Goal: Task Accomplishment & Management: Use online tool/utility

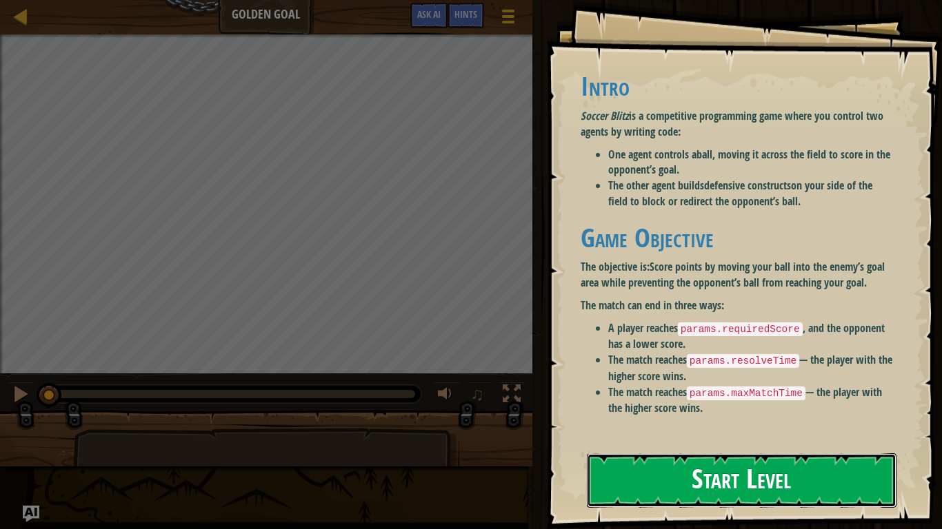
click at [671, 463] on button "Start Level" at bounding box center [742, 481] width 310 height 54
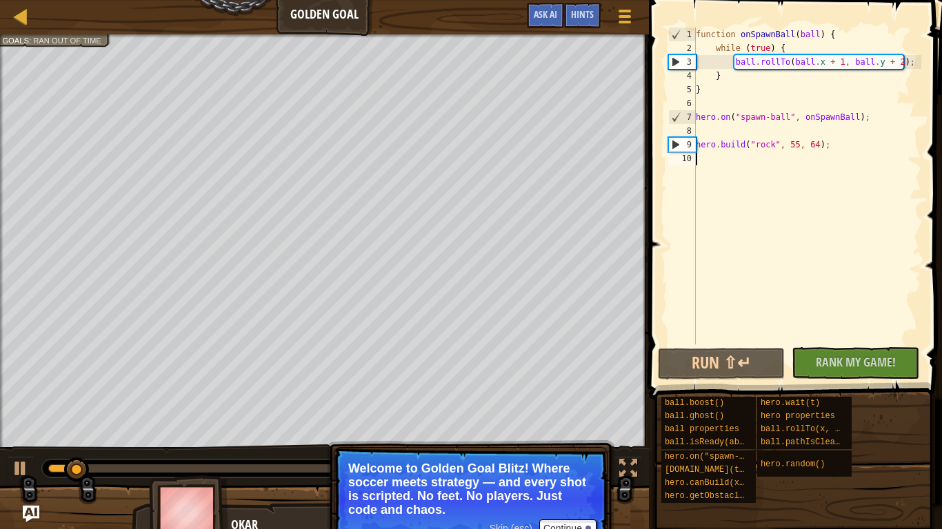
type textarea "g"
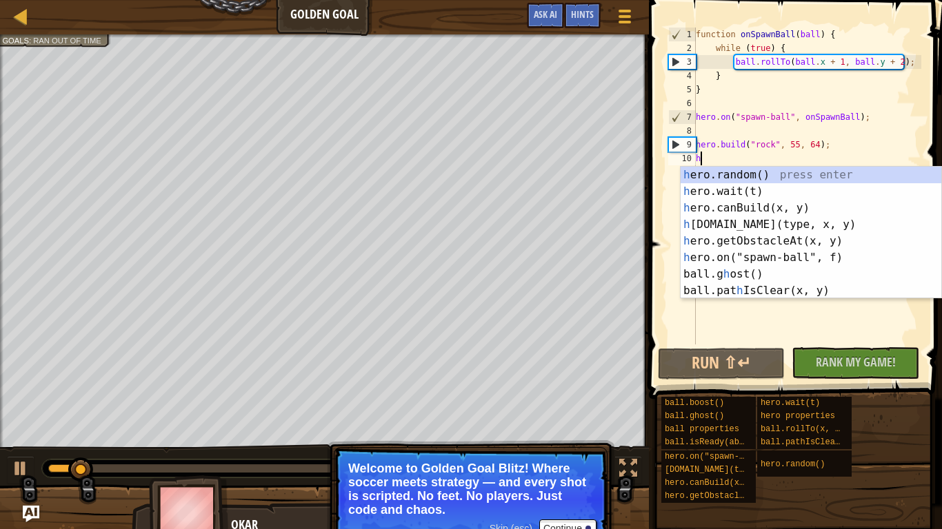
type textarea "h"
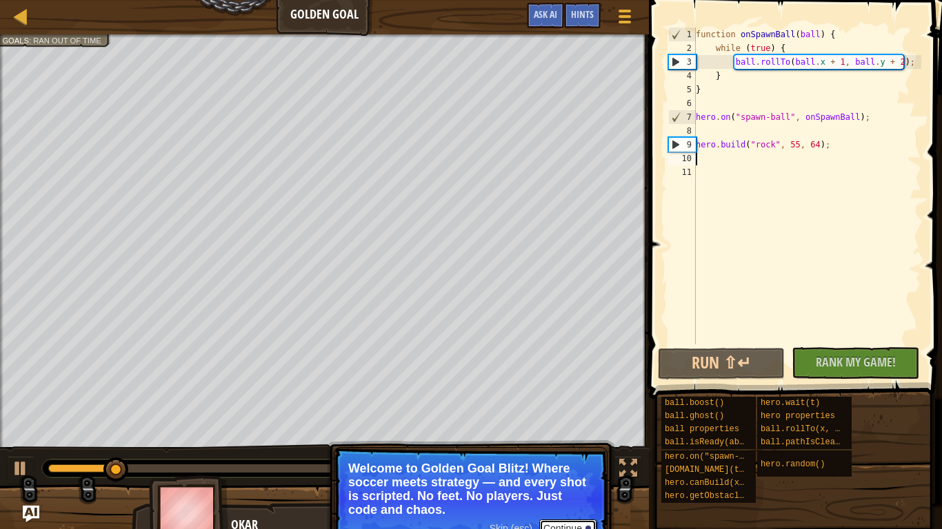
click at [560, 523] on button "Continue" at bounding box center [567, 529] width 57 height 18
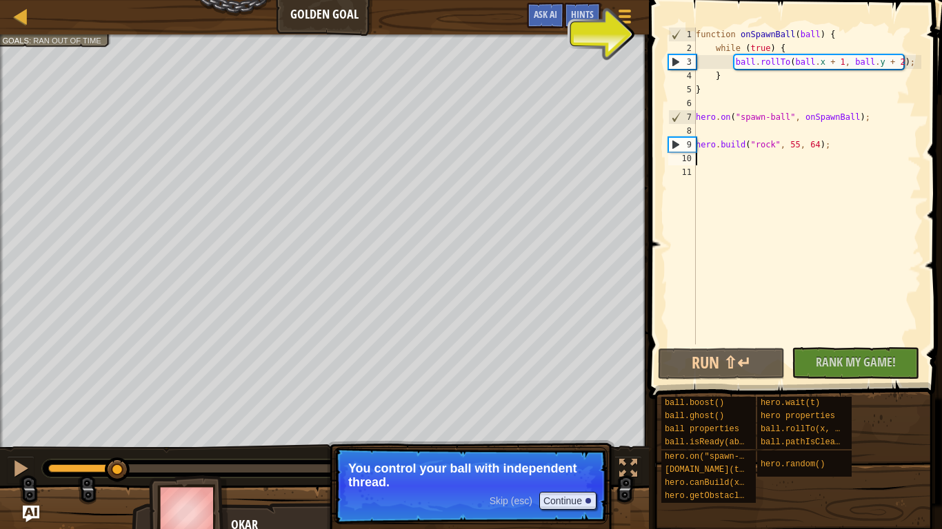
click at [679, 33] on div "1" at bounding box center [682, 35] width 27 height 14
type textarea "function onSpawnBall(ball) {"
click at [586, 505] on button "Continue" at bounding box center [567, 501] width 57 height 18
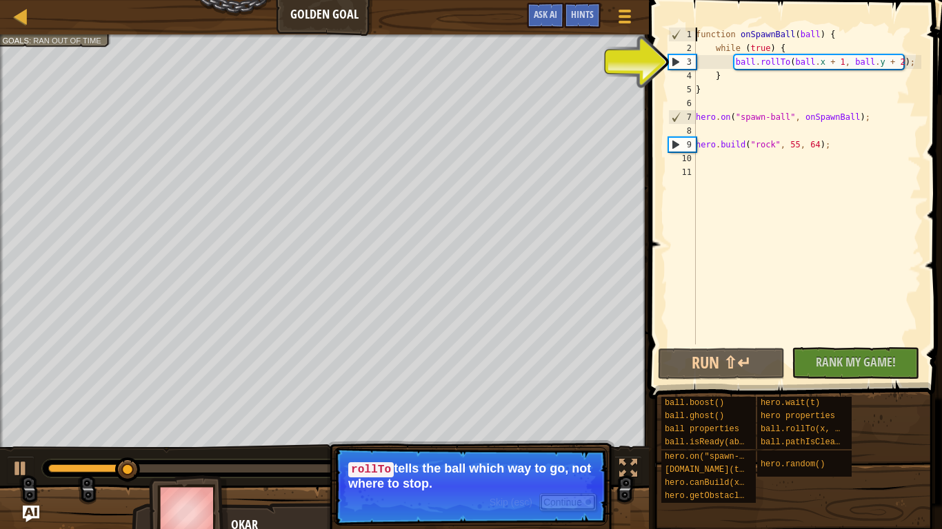
click at [572, 507] on button "Continue" at bounding box center [567, 503] width 57 height 18
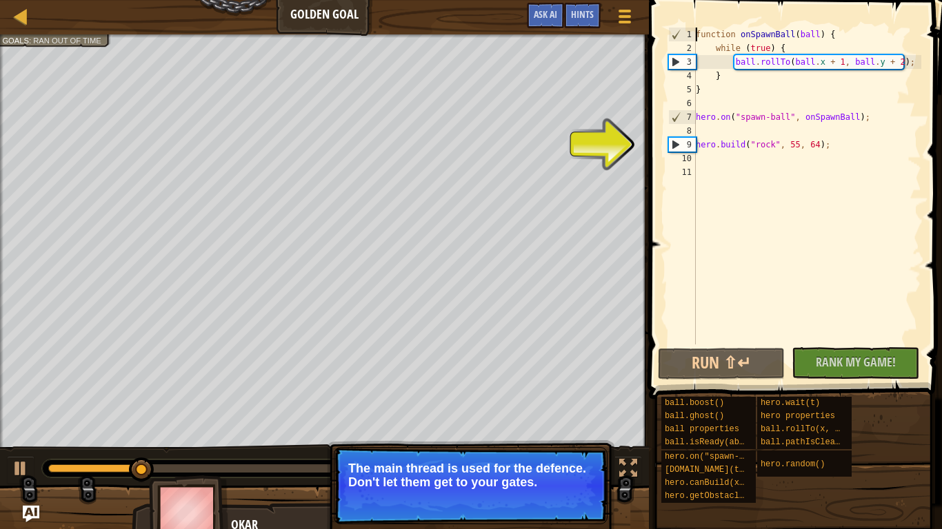
click at [572, 507] on button "Continue" at bounding box center [567, 501] width 57 height 18
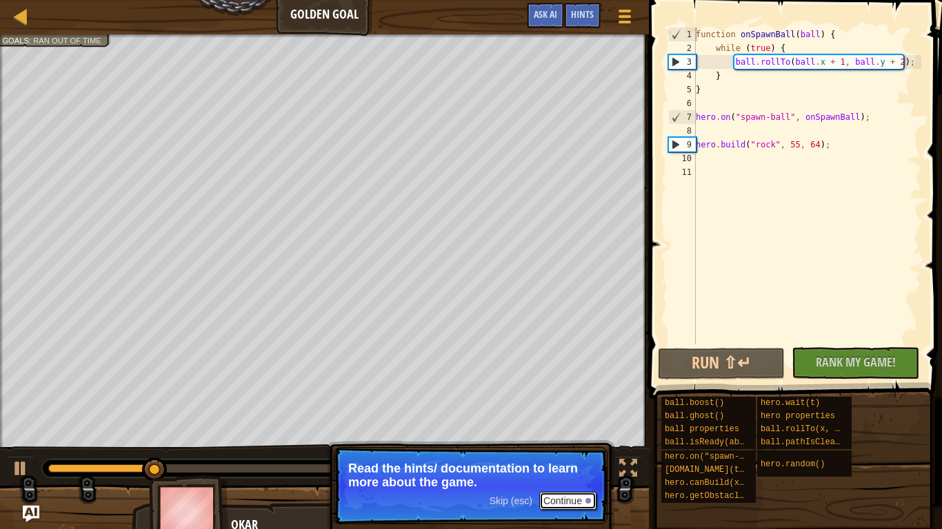
click at [572, 507] on button "Continue" at bounding box center [567, 501] width 57 height 18
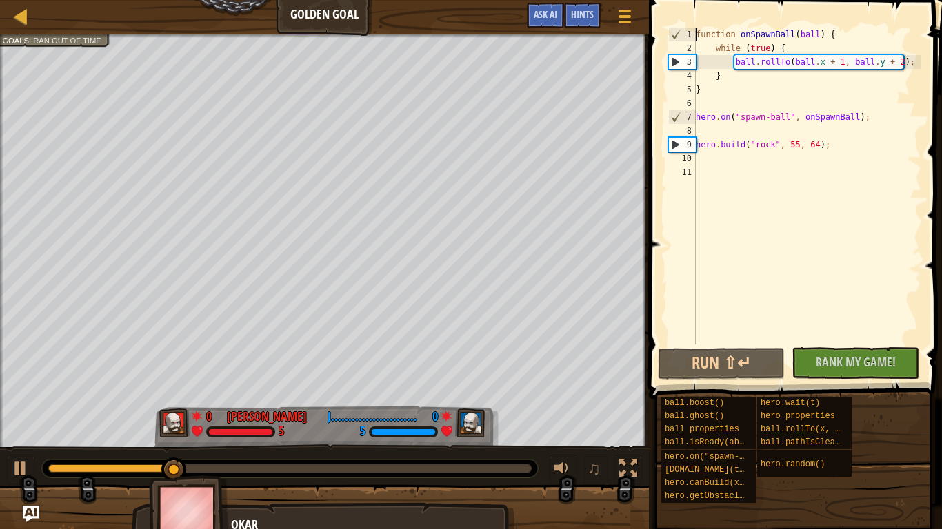
click at [713, 166] on div "function onSpawnBall ( ball ) { while ( true ) { ball . rollTo ( ball . x + 1 ,…" at bounding box center [807, 200] width 228 height 345
click at [710, 152] on div "function onSpawnBall ( ball ) { while ( true ) { ball . rollTo ( ball . x + 1 ,…" at bounding box center [807, 200] width 228 height 345
type textarea "g"
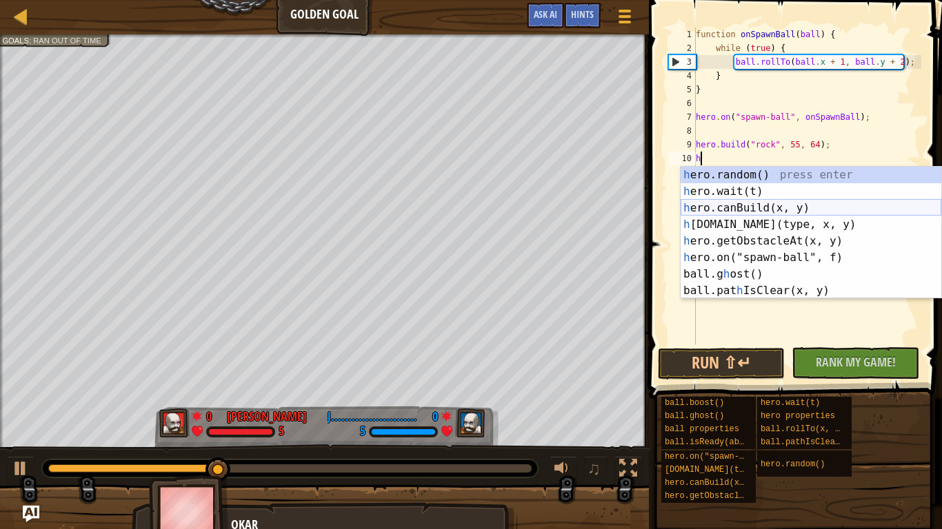
click at [782, 216] on div "h ero.random() press enter h ero.wait(t) press enter h ero.canBuild(x, y) press…" at bounding box center [810, 249] width 261 height 165
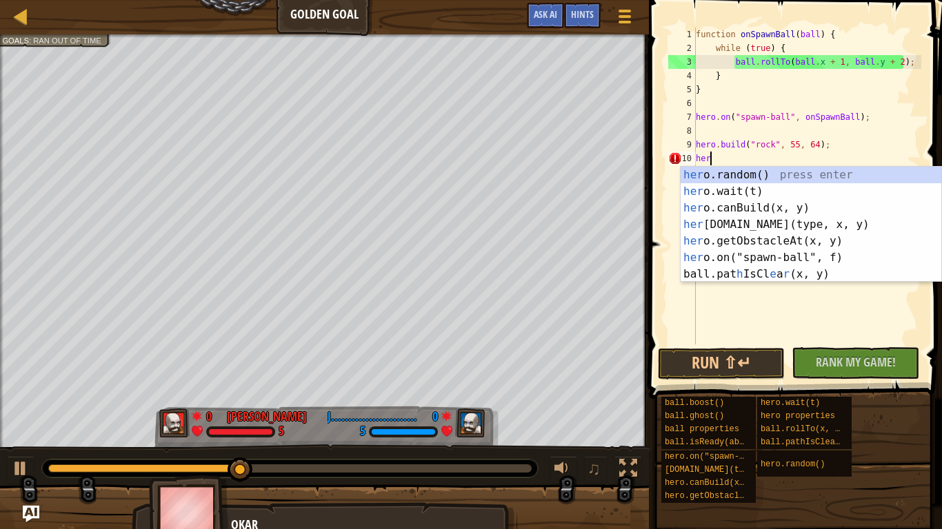
type textarea "h"
